Goal: Connect with others: Connect with other users

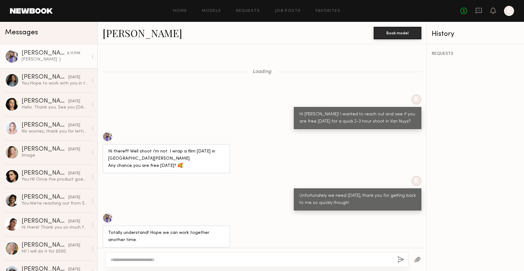
scroll to position [586, 0]
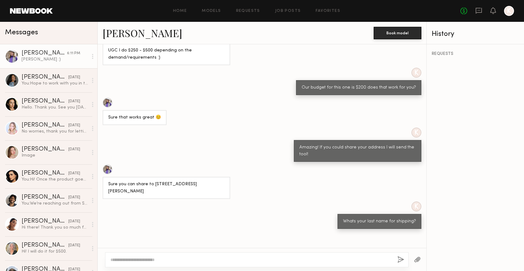
click at [278, 73] on div "K Our budget for this one is $200 does that work for you?" at bounding box center [262, 81] width 329 height 27
click at [38, 107] on div "Hello. Thank you. See you tomorrow." at bounding box center [55, 108] width 66 height 6
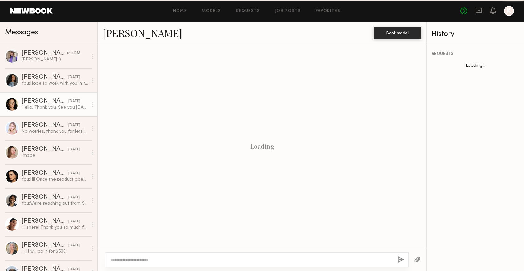
scroll to position [89, 0]
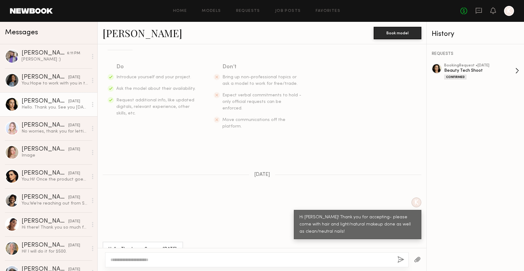
click at [445, 72] on div "Beauty Tech Shoot" at bounding box center [480, 71] width 71 height 6
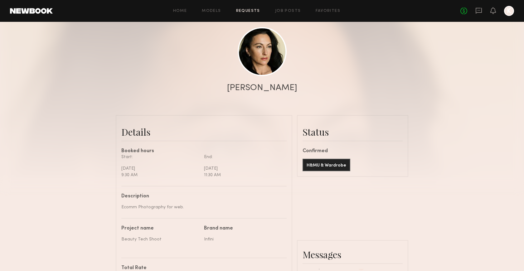
scroll to position [32, 0]
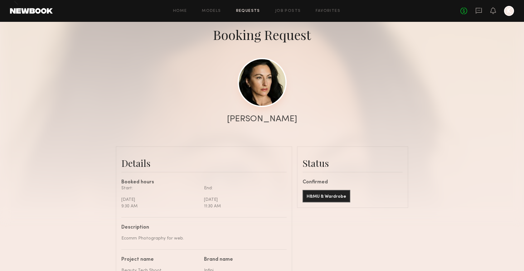
click at [261, 89] on link at bounding box center [262, 82] width 49 height 49
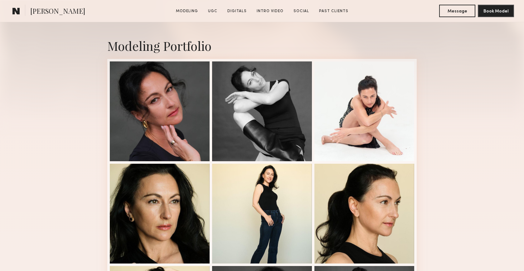
scroll to position [131, 0]
